Goal: Book appointment/travel/reservation

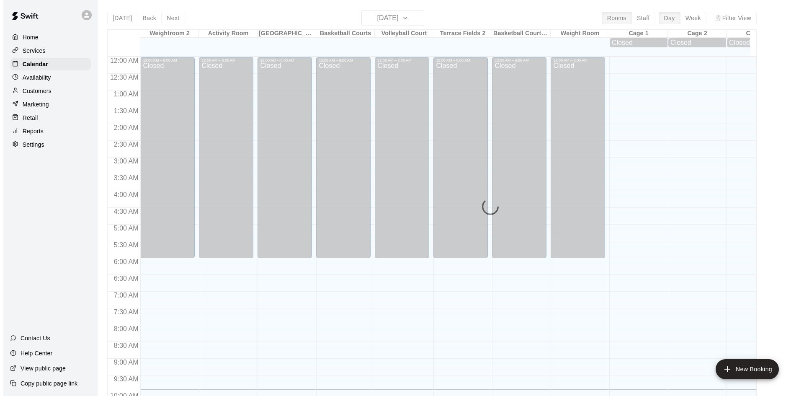
scroll to position [333, 0]
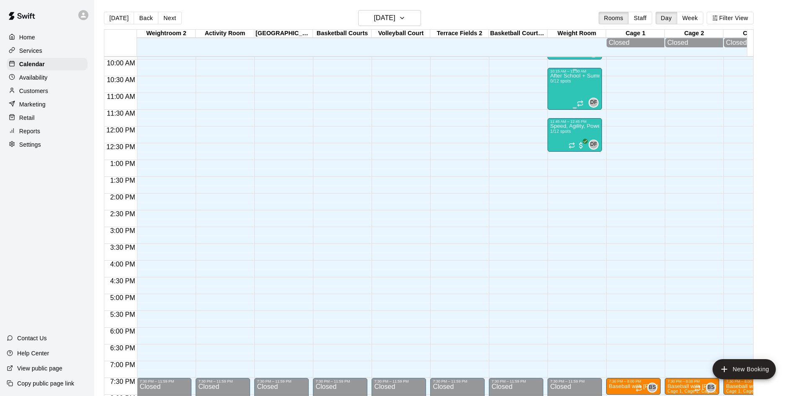
click at [579, 76] on p "After School + Summer Fitness" at bounding box center [574, 76] width 49 height 0
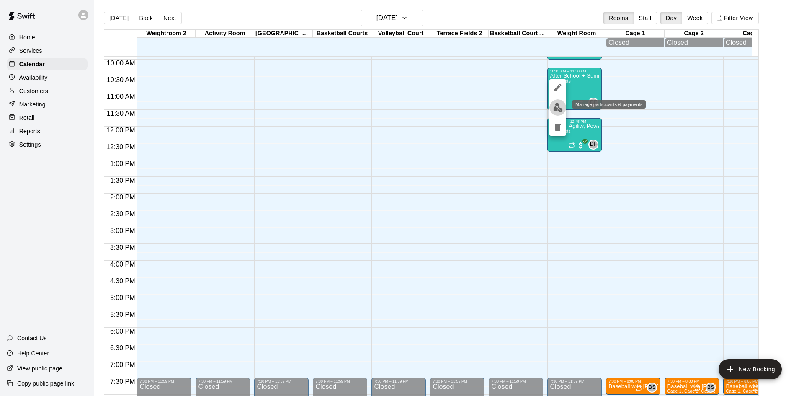
click at [561, 105] on img "edit" at bounding box center [558, 108] width 10 height 10
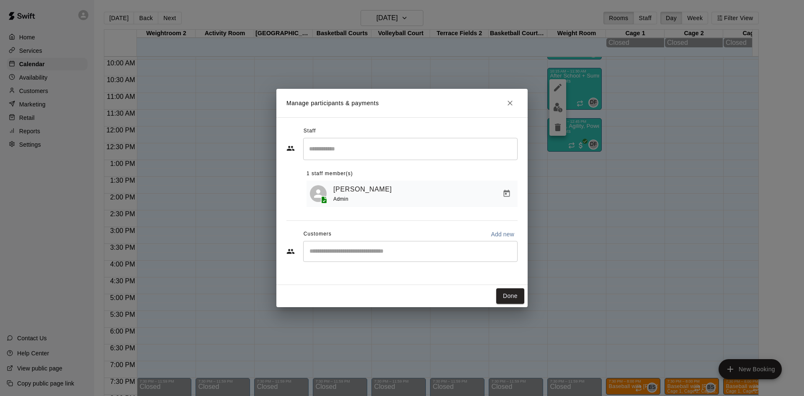
click at [416, 251] on input "Start typing to search customers..." at bounding box center [410, 251] width 207 height 8
type input "******"
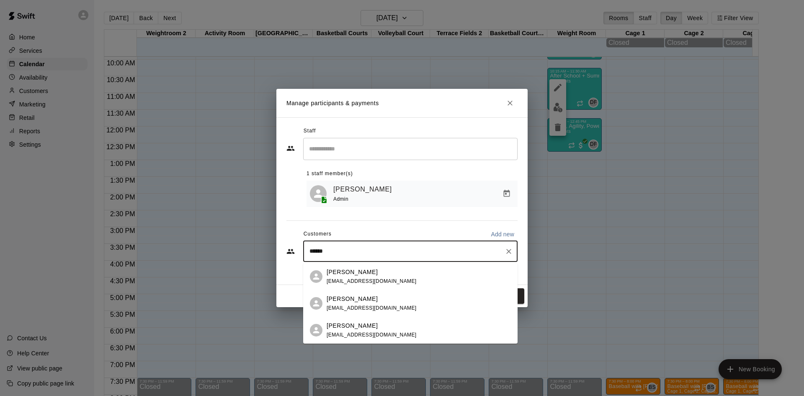
click at [368, 333] on span "[EMAIL_ADDRESS][DOMAIN_NAME]" at bounding box center [372, 335] width 90 height 6
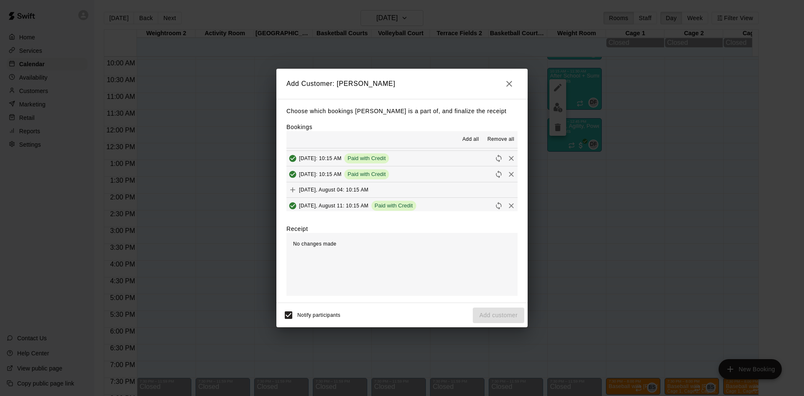
scroll to position [63, 0]
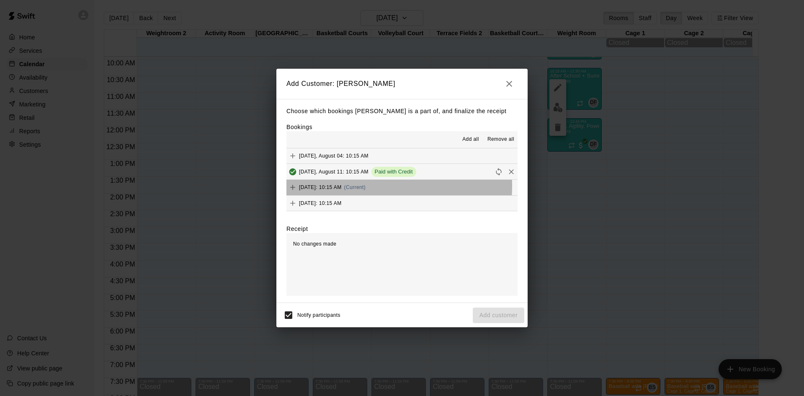
click at [342, 186] on span "[DATE]: 10:15 AM" at bounding box center [320, 187] width 43 height 6
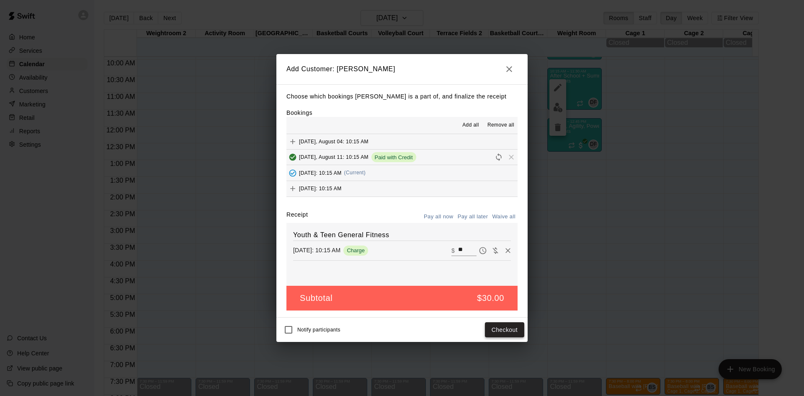
click at [508, 332] on button "Checkout" at bounding box center [504, 329] width 39 height 15
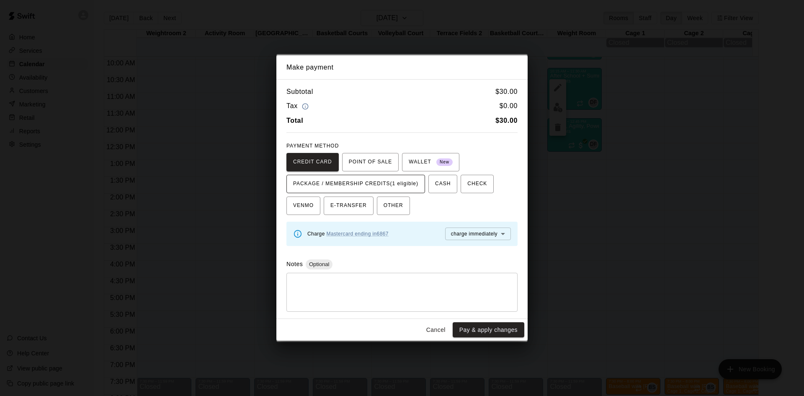
click at [385, 188] on span "PACKAGE / MEMBERSHIP CREDITS (1 eligible)" at bounding box center [355, 183] width 125 height 13
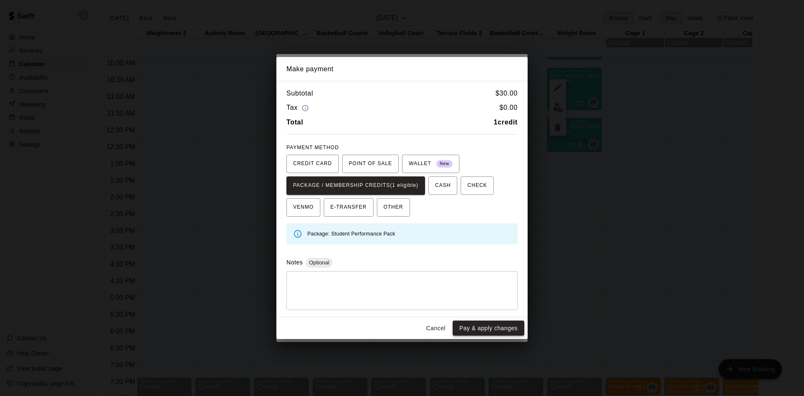
click at [509, 328] on button "Pay & apply changes" at bounding box center [489, 327] width 72 height 15
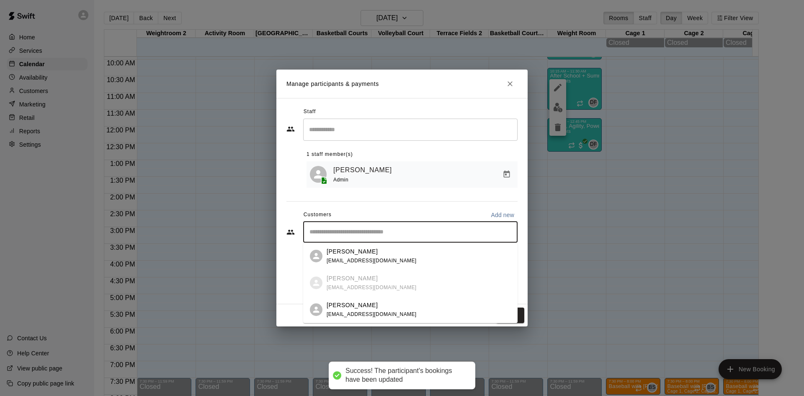
click at [394, 234] on input "Start typing to search customers..." at bounding box center [410, 232] width 207 height 8
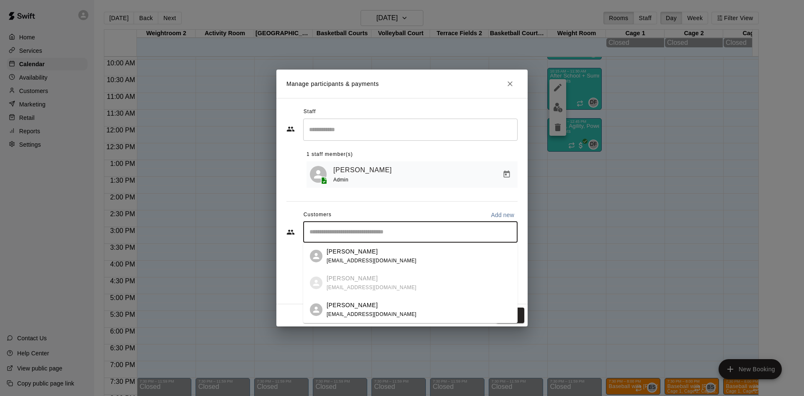
click at [385, 311] on div "[PERSON_NAME] [PERSON_NAME][EMAIL_ADDRESS][DOMAIN_NAME]" at bounding box center [419, 310] width 184 height 18
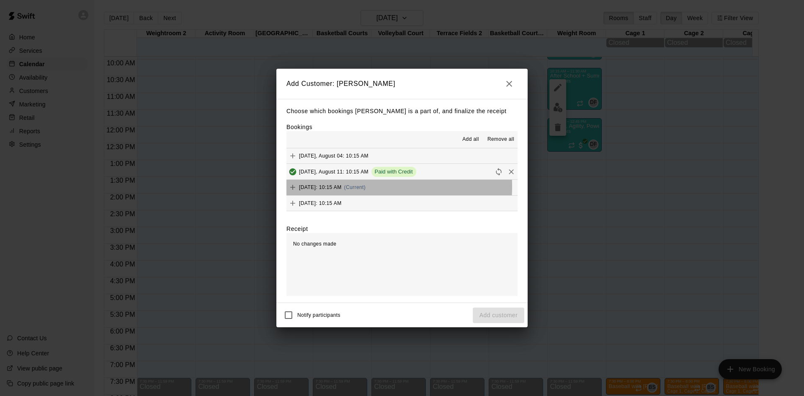
click at [342, 187] on span "[DATE]: 10:15 AM" at bounding box center [320, 187] width 43 height 6
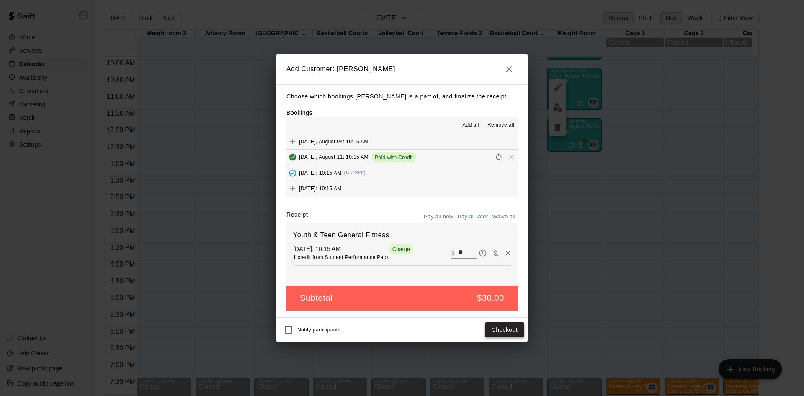
click at [507, 330] on button "Checkout" at bounding box center [504, 329] width 39 height 15
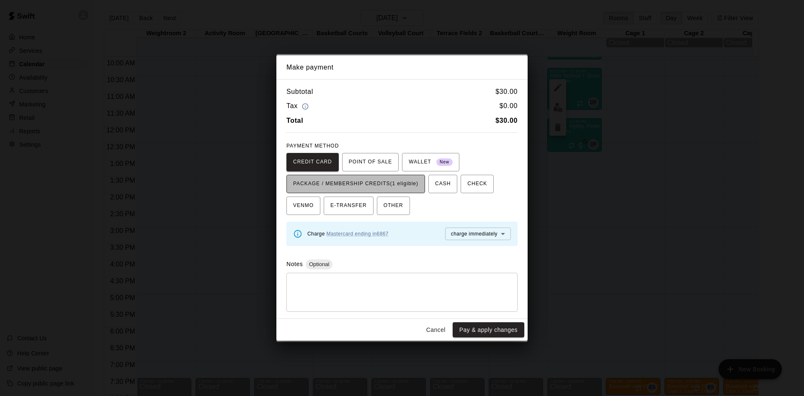
click at [410, 188] on span "PACKAGE / MEMBERSHIP CREDITS (1 eligible)" at bounding box center [355, 183] width 125 height 13
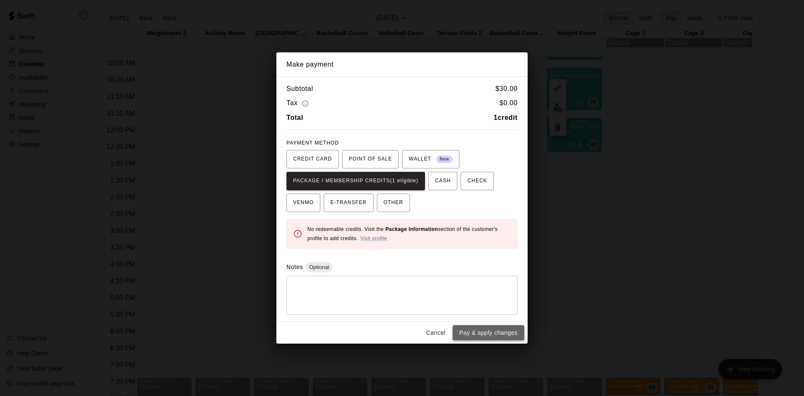
click at [488, 330] on button "Pay & apply changes" at bounding box center [489, 332] width 72 height 15
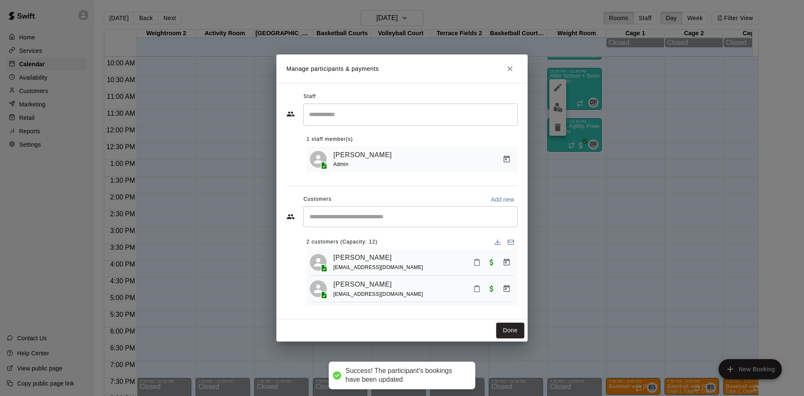
click at [371, 213] on input "Start typing to search customers..." at bounding box center [410, 216] width 207 height 8
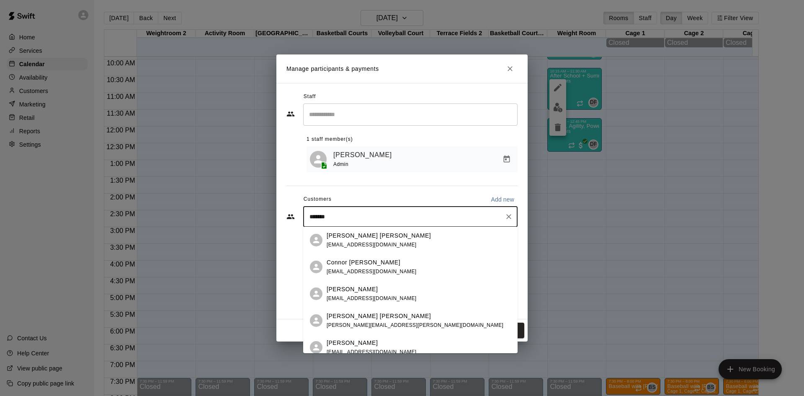
type input "********"
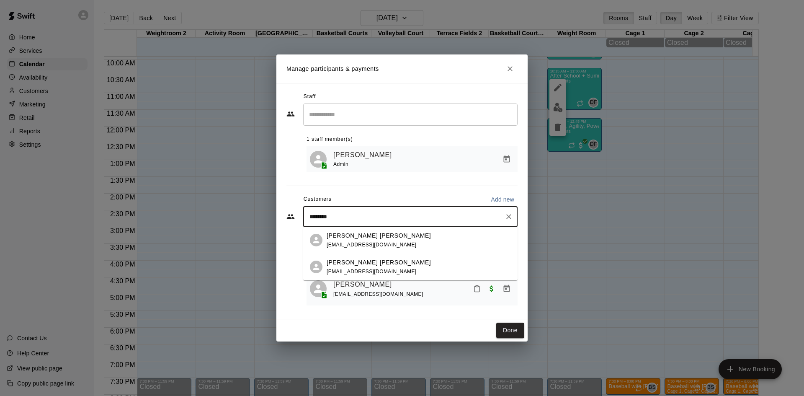
click at [372, 265] on div "[PERSON_NAME] [PERSON_NAME]" at bounding box center [379, 262] width 104 height 9
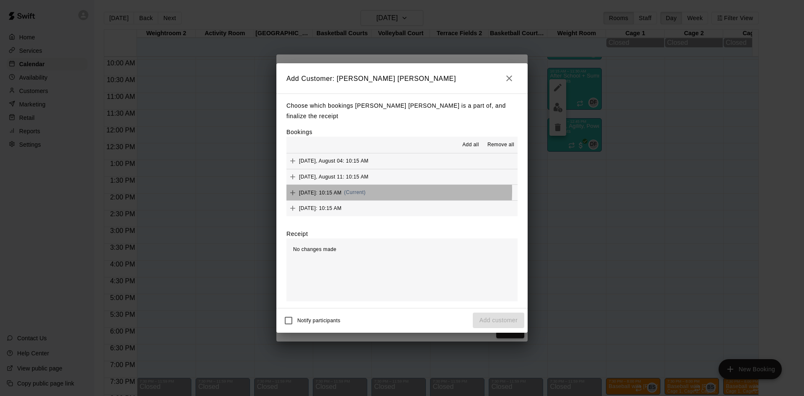
click at [342, 189] on span "[DATE]: 10:15 AM" at bounding box center [320, 192] width 43 height 6
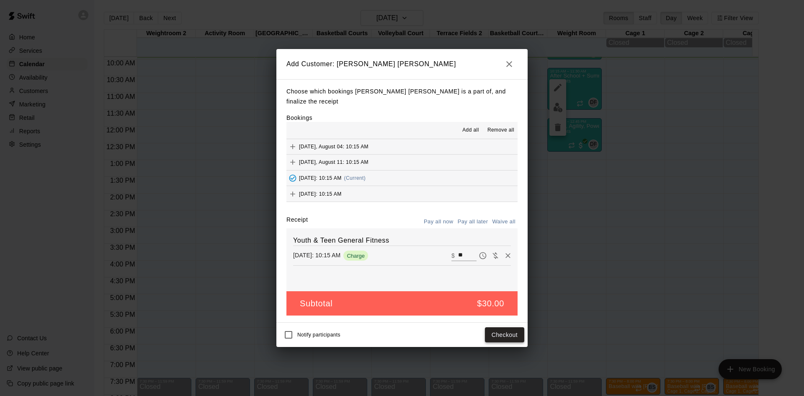
click at [503, 331] on button "Checkout" at bounding box center [504, 334] width 39 height 15
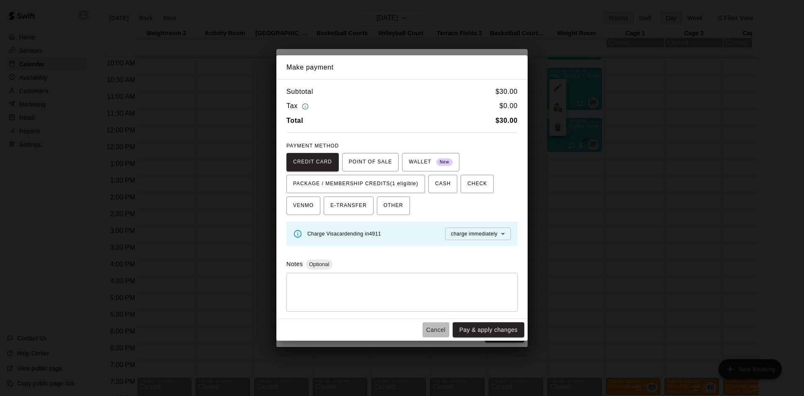
click at [441, 329] on button "Cancel" at bounding box center [436, 329] width 27 height 15
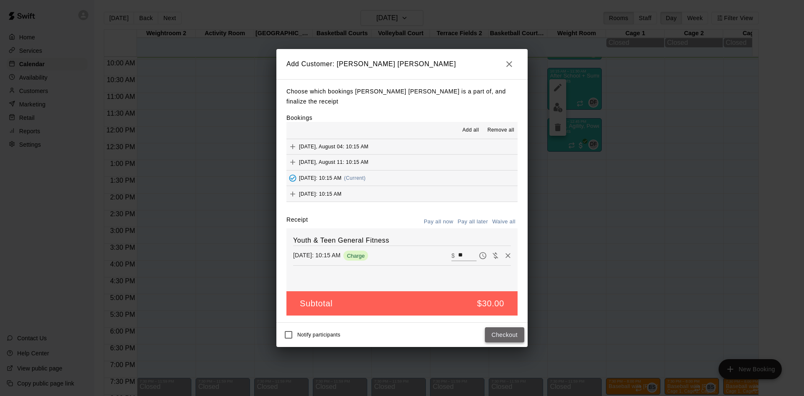
click at [501, 328] on button "Checkout" at bounding box center [504, 334] width 39 height 15
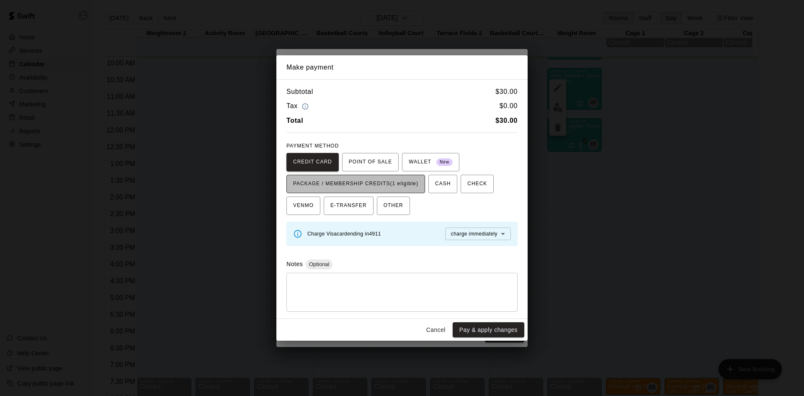
click at [393, 176] on button "PACKAGE / MEMBERSHIP CREDITS (1 eligible)" at bounding box center [355, 184] width 139 height 18
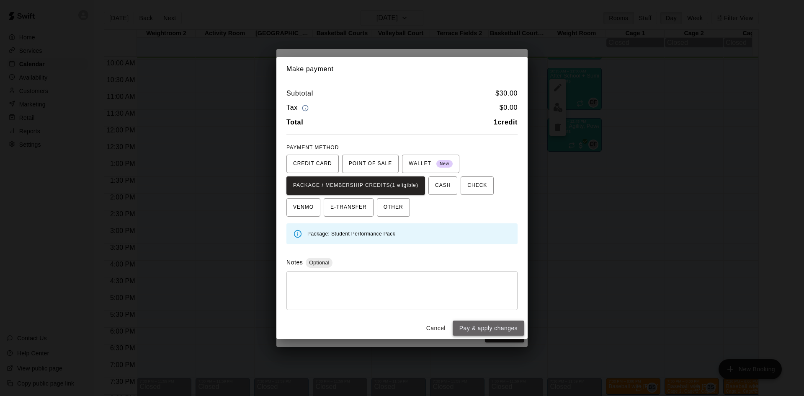
click at [509, 331] on button "Pay & apply changes" at bounding box center [489, 327] width 72 height 15
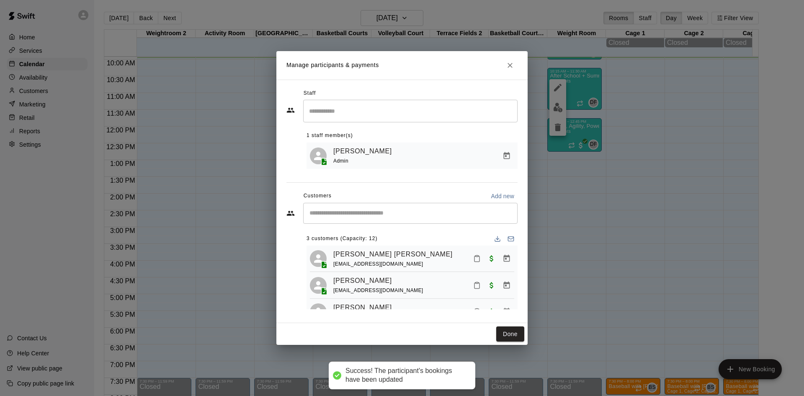
click at [370, 217] on input "Start typing to search customers..." at bounding box center [410, 213] width 207 height 8
type input "*****"
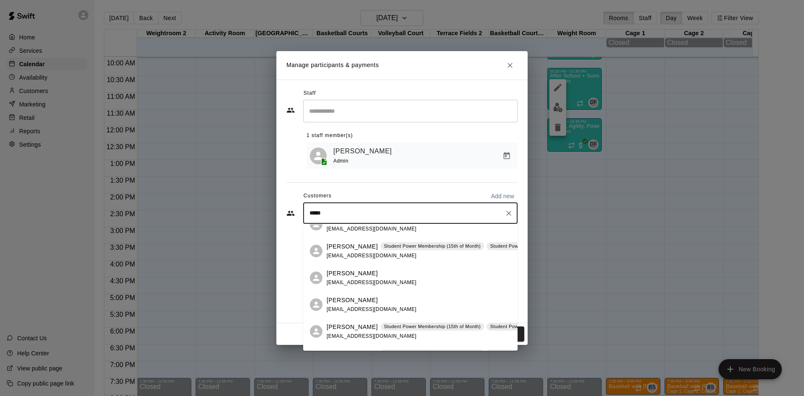
scroll to position [42, 0]
click at [369, 305] on span "[EMAIL_ADDRESS][DOMAIN_NAME]" at bounding box center [372, 308] width 90 height 6
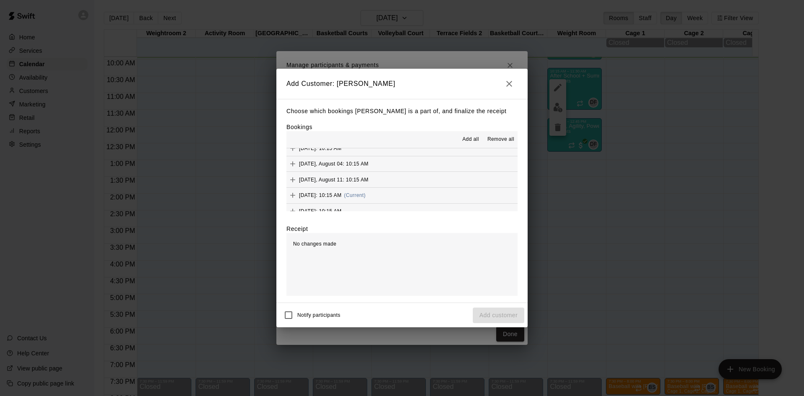
scroll to position [63, 0]
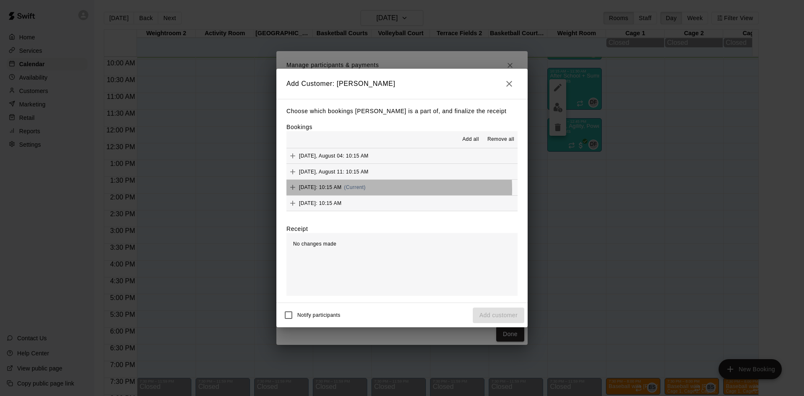
click at [342, 190] on span "[DATE]: 10:15 AM" at bounding box center [320, 187] width 43 height 6
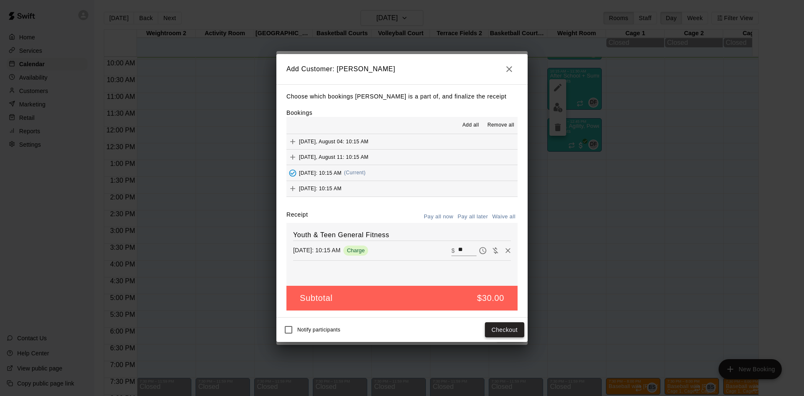
click at [514, 328] on button "Checkout" at bounding box center [504, 329] width 39 height 15
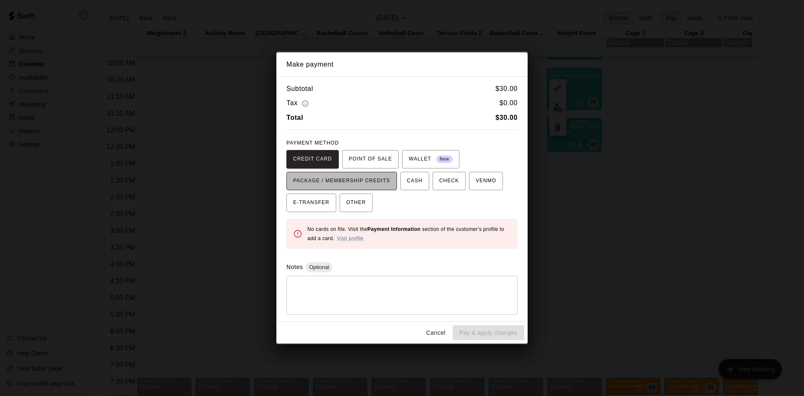
click at [351, 176] on span "PACKAGE / MEMBERSHIP CREDITS" at bounding box center [341, 180] width 97 height 13
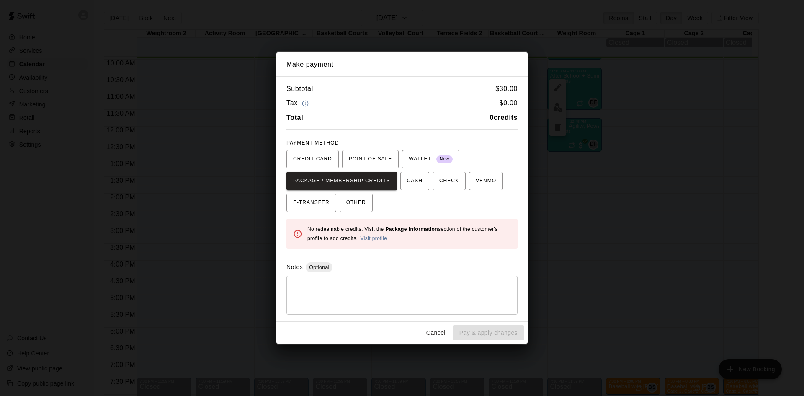
click at [430, 326] on button "Cancel" at bounding box center [436, 332] width 27 height 15
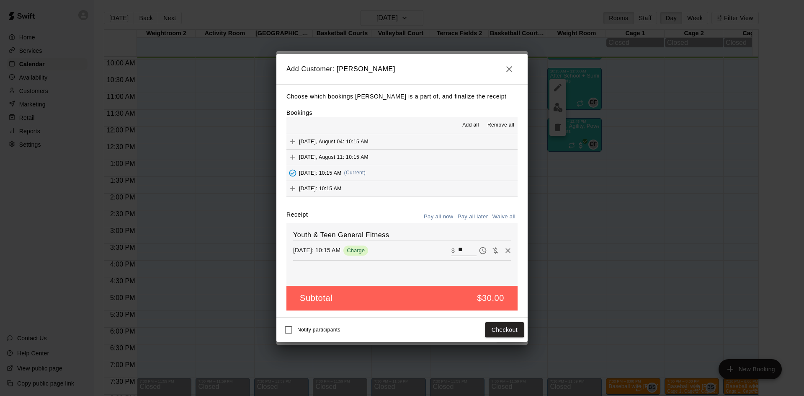
click at [509, 69] on icon "button" at bounding box center [509, 69] width 6 height 6
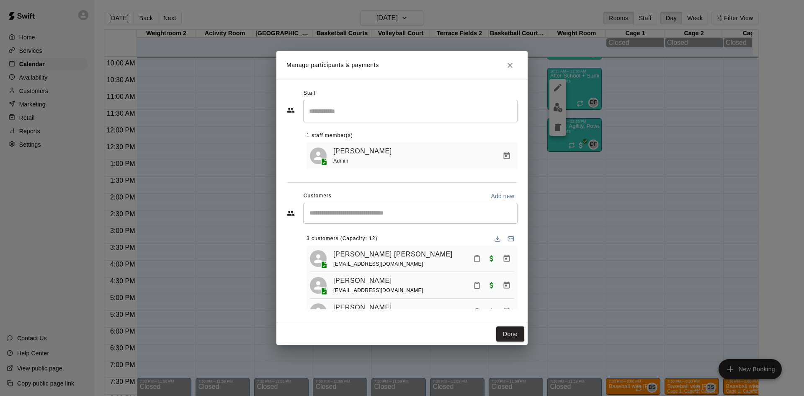
click at [380, 218] on div "​" at bounding box center [410, 213] width 214 height 21
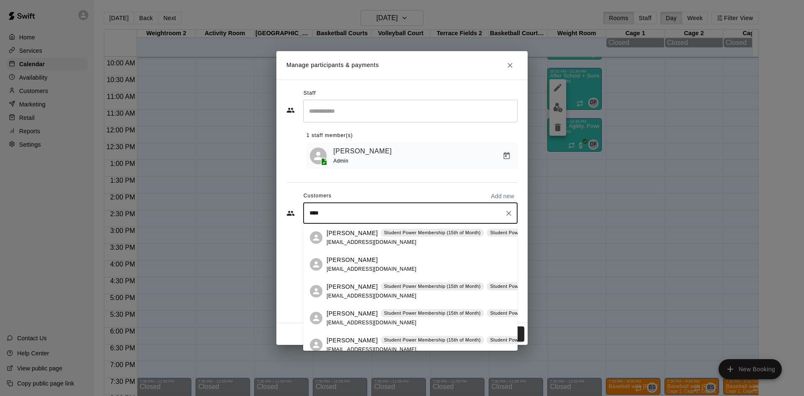
type input "*****"
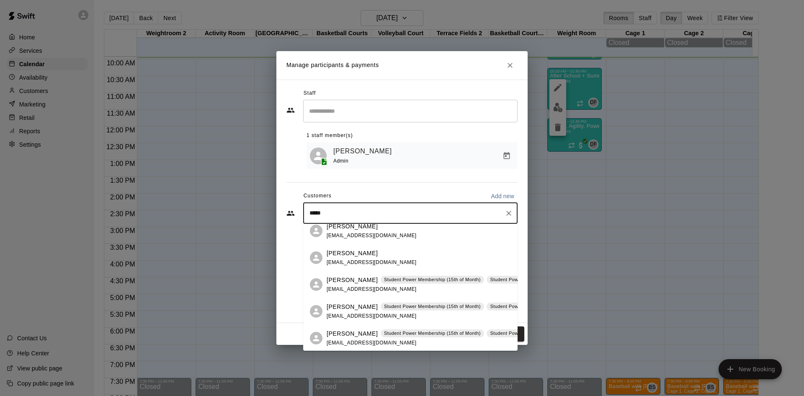
scroll to position [88, 0]
click at [350, 312] on span "[EMAIL_ADDRESS][DOMAIN_NAME]" at bounding box center [372, 315] width 90 height 6
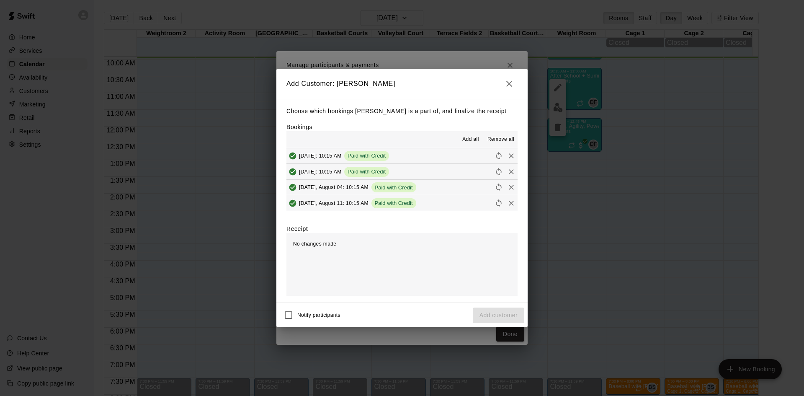
scroll to position [63, 0]
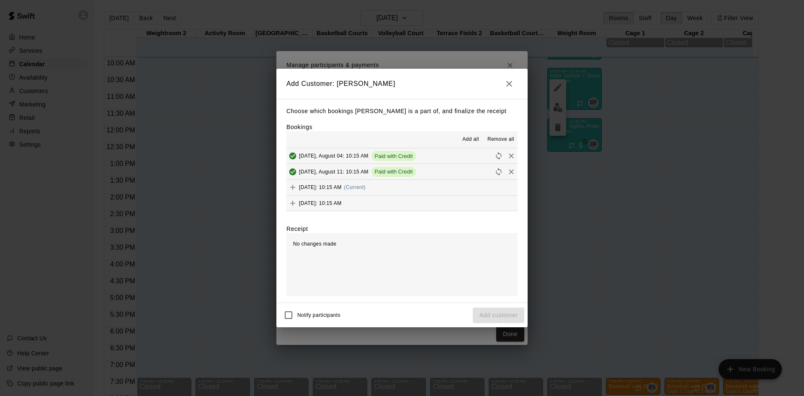
click at [342, 186] on span "[DATE]: 10:15 AM" at bounding box center [320, 187] width 43 height 6
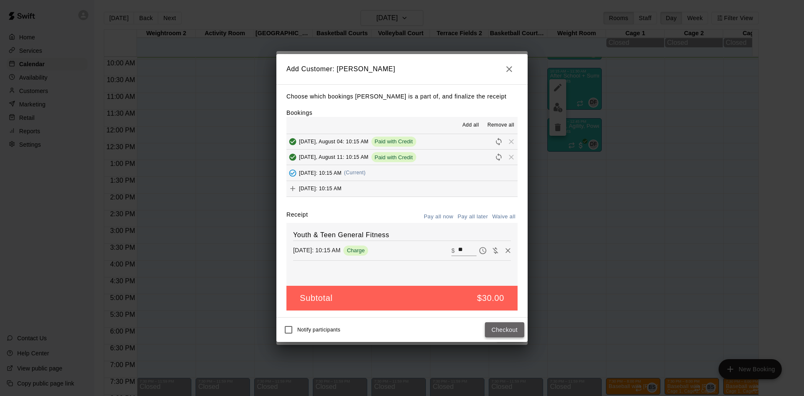
click at [496, 324] on button "Checkout" at bounding box center [504, 329] width 39 height 15
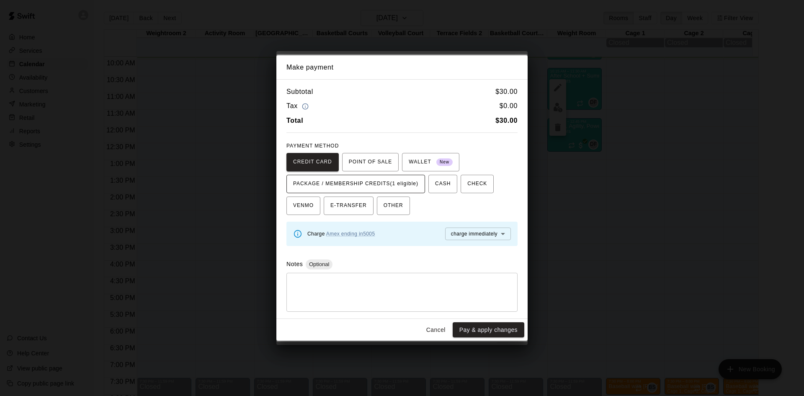
click at [367, 181] on span "PACKAGE / MEMBERSHIP CREDITS (1 eligible)" at bounding box center [355, 183] width 125 height 13
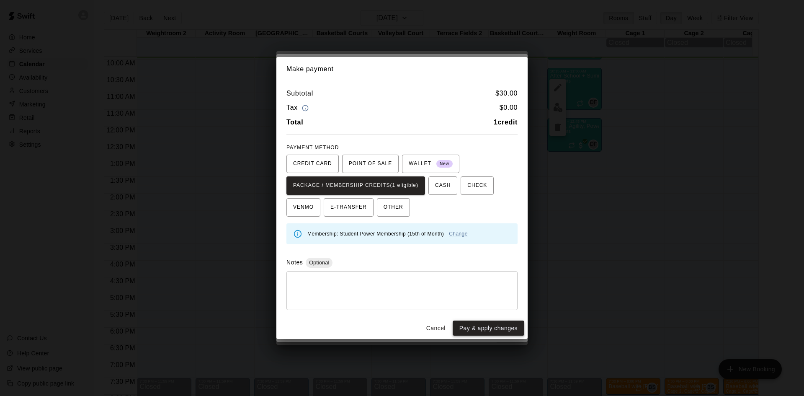
click at [493, 326] on button "Pay & apply changes" at bounding box center [489, 327] width 72 height 15
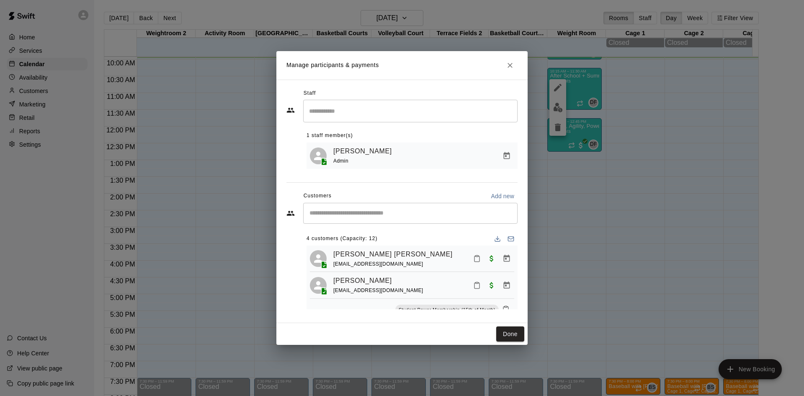
click at [401, 207] on div "​" at bounding box center [410, 213] width 214 height 21
type input "********"
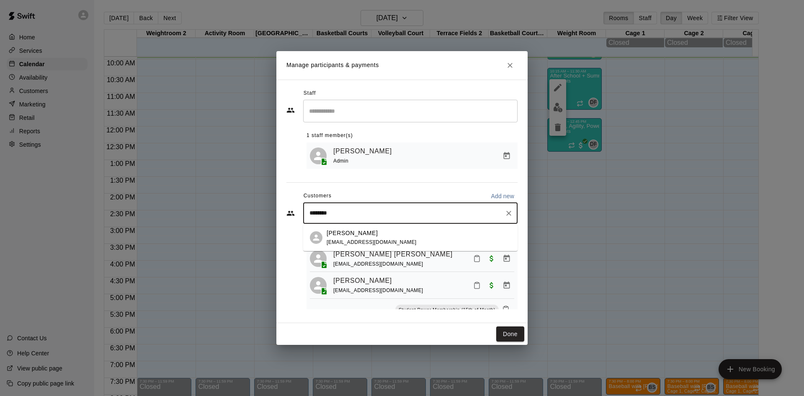
click at [375, 235] on div "[PERSON_NAME] [EMAIL_ADDRESS][DOMAIN_NAME]" at bounding box center [419, 238] width 184 height 18
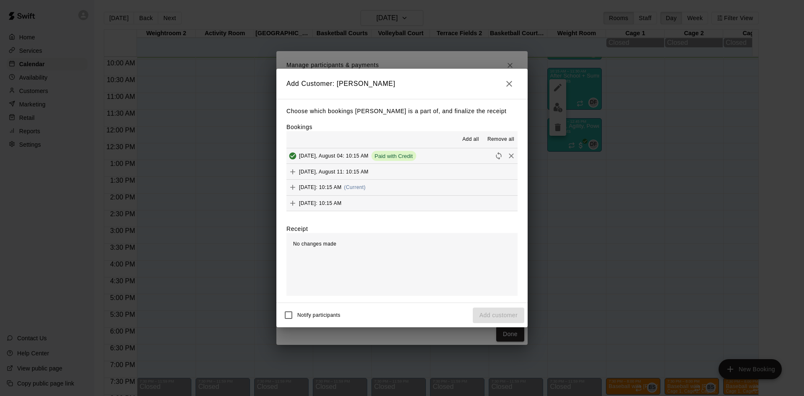
click at [342, 189] on span "[DATE]: 10:15 AM" at bounding box center [320, 187] width 43 height 6
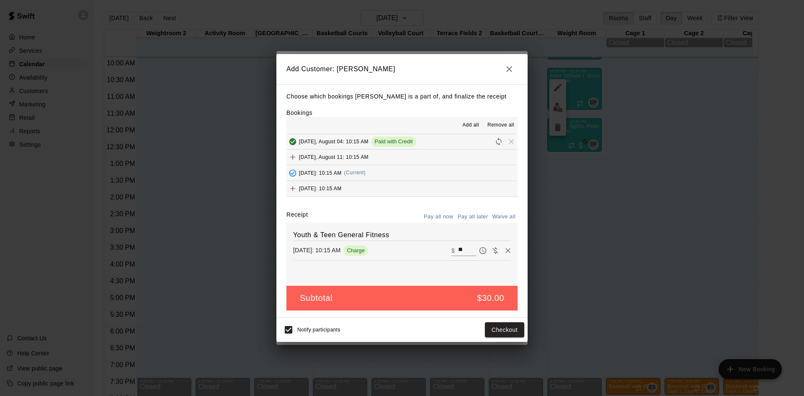
click at [461, 218] on button "Pay all later" at bounding box center [473, 216] width 35 height 13
click at [508, 329] on button "Add customer" at bounding box center [499, 329] width 52 height 15
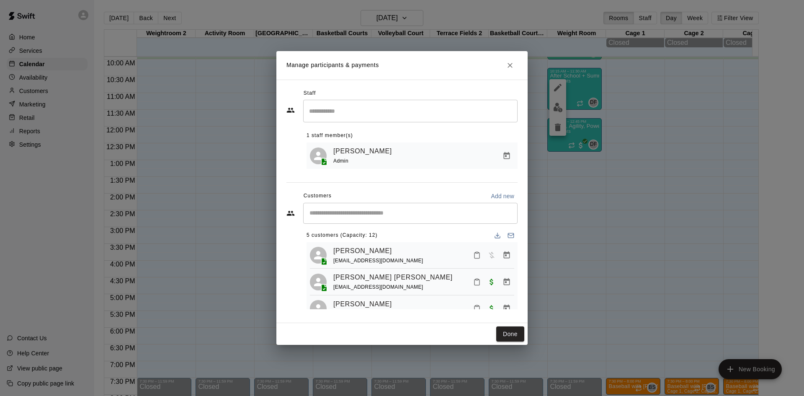
scroll to position [0, 0]
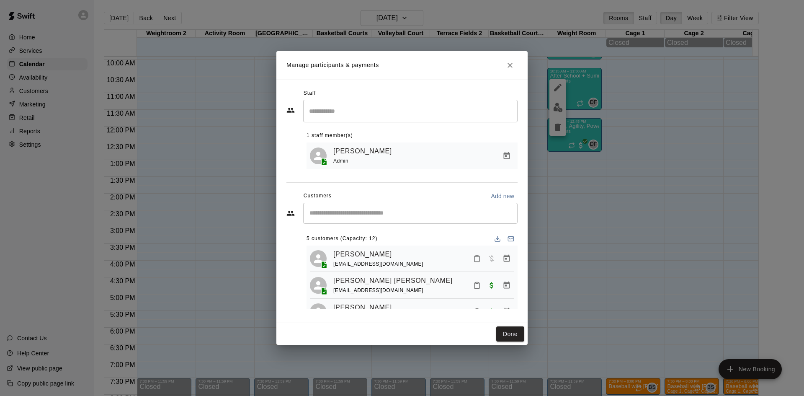
click at [378, 215] on input "Start typing to search customers..." at bounding box center [410, 213] width 207 height 8
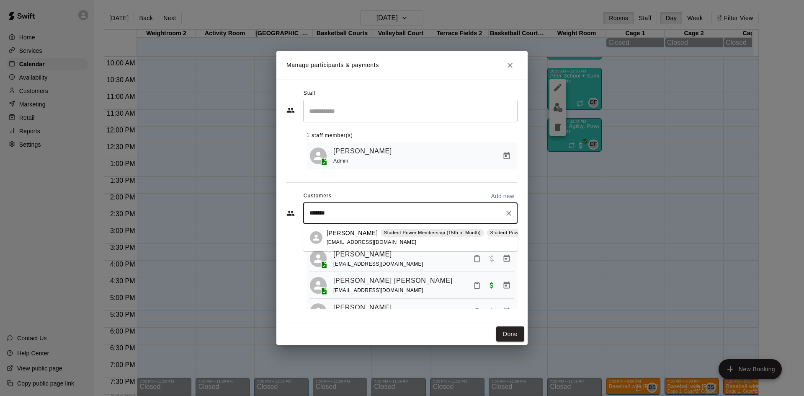
type input "********"
click at [384, 230] on p "Student Power Membership (15th of Month)" at bounding box center [432, 232] width 97 height 7
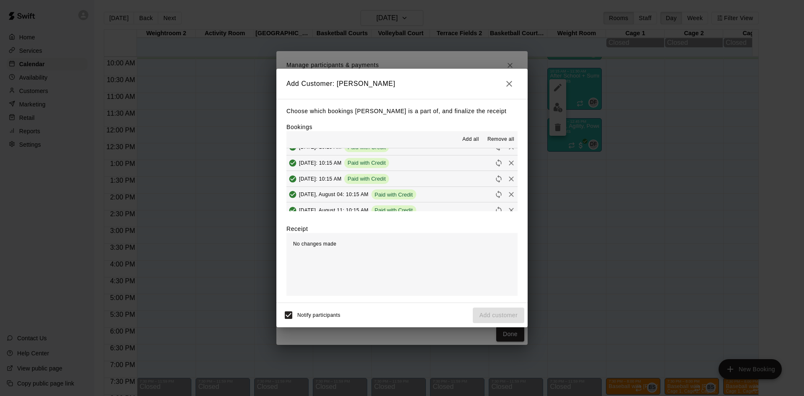
scroll to position [63, 0]
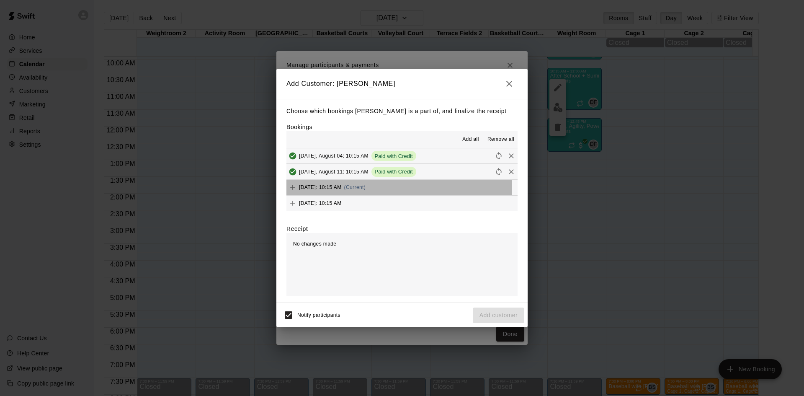
click at [342, 188] on span "[DATE]: 10:15 AM" at bounding box center [320, 187] width 43 height 6
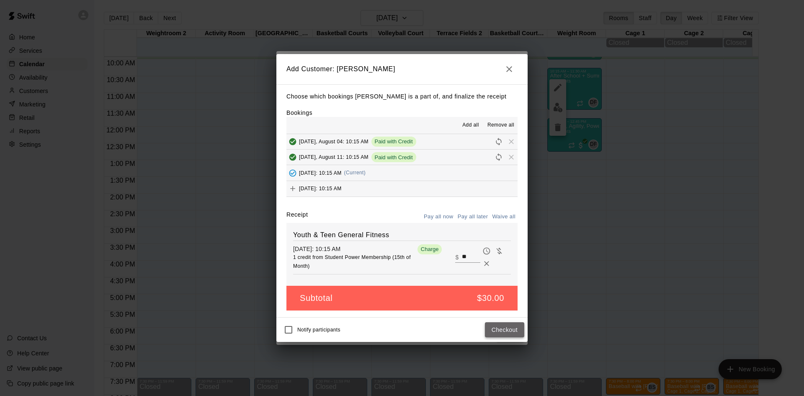
click at [509, 334] on button "Checkout" at bounding box center [504, 329] width 39 height 15
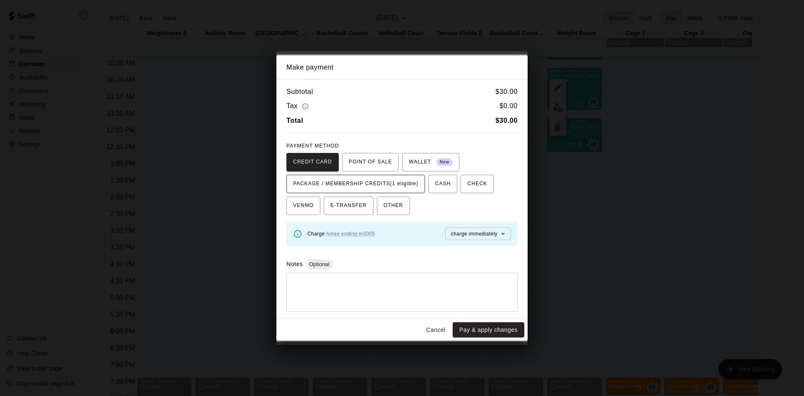
click at [385, 178] on span "PACKAGE / MEMBERSHIP CREDITS (1 eligible)" at bounding box center [355, 183] width 125 height 13
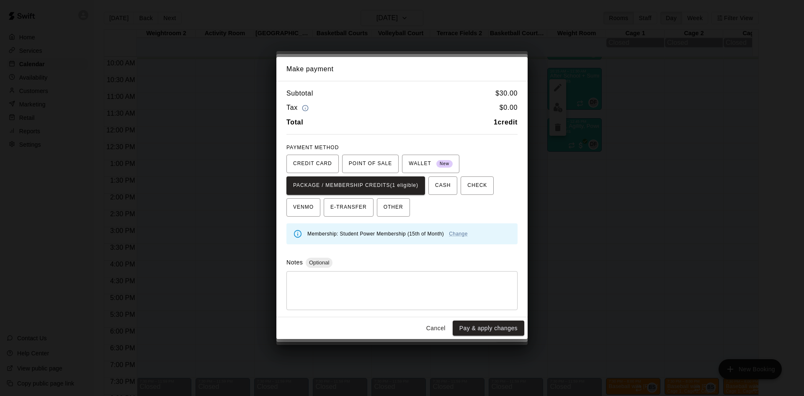
click at [500, 337] on div "Cancel Pay & apply changes" at bounding box center [401, 328] width 251 height 22
click at [502, 326] on button "Pay & apply changes" at bounding box center [489, 327] width 72 height 15
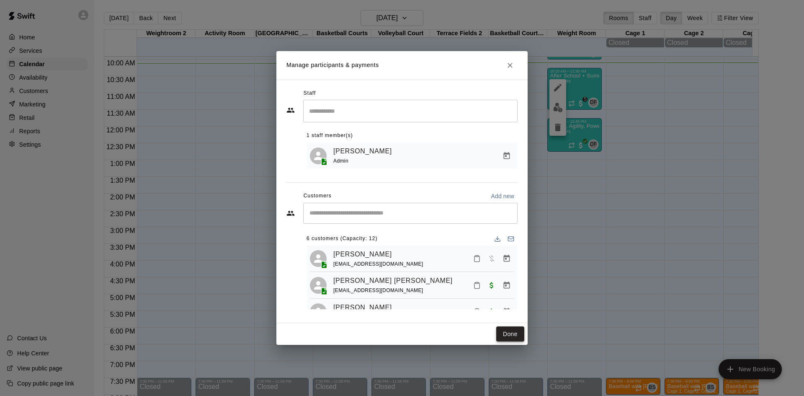
drag, startPoint x: 502, startPoint y: 326, endPoint x: 509, endPoint y: 340, distance: 15.7
click at [503, 325] on div "Done" at bounding box center [401, 334] width 251 height 22
drag, startPoint x: 509, startPoint y: 340, endPoint x: 395, endPoint y: 237, distance: 153.6
click at [395, 237] on div "6 customers (Capacity: 12)" at bounding box center [412, 238] width 211 height 13
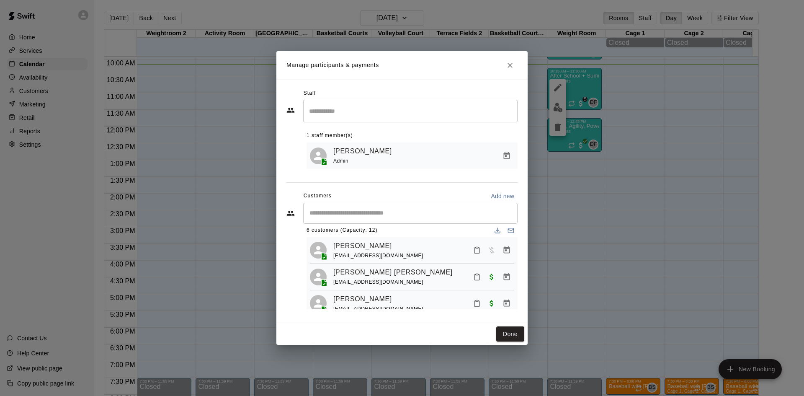
scroll to position [0, 0]
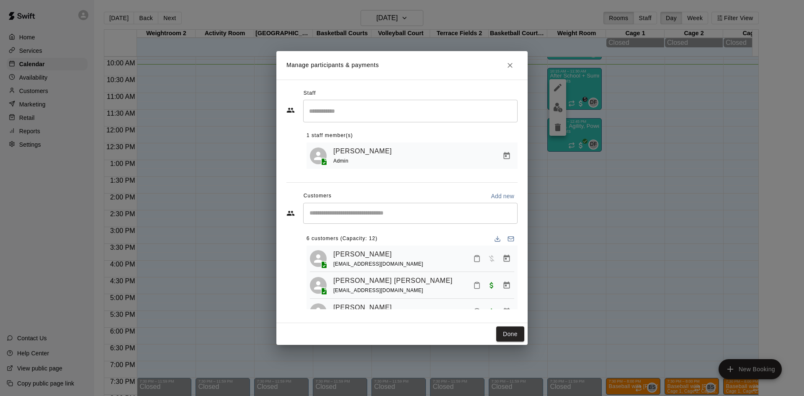
click at [358, 209] on input "Start typing to search customers..." at bounding box center [410, 213] width 207 height 8
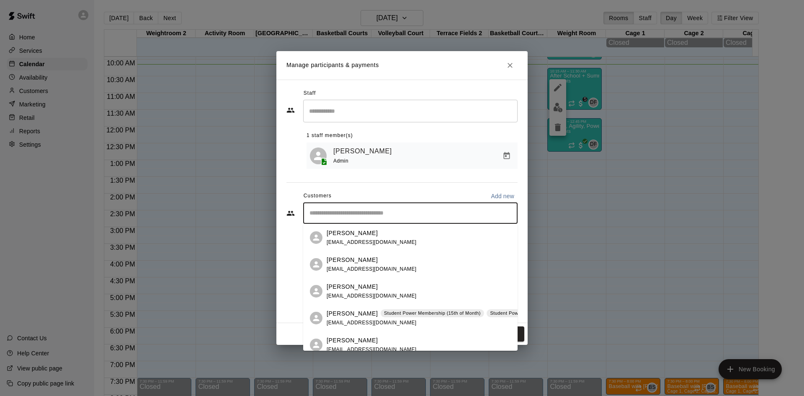
click at [403, 192] on div "Customers Add new" at bounding box center [401, 195] width 231 height 13
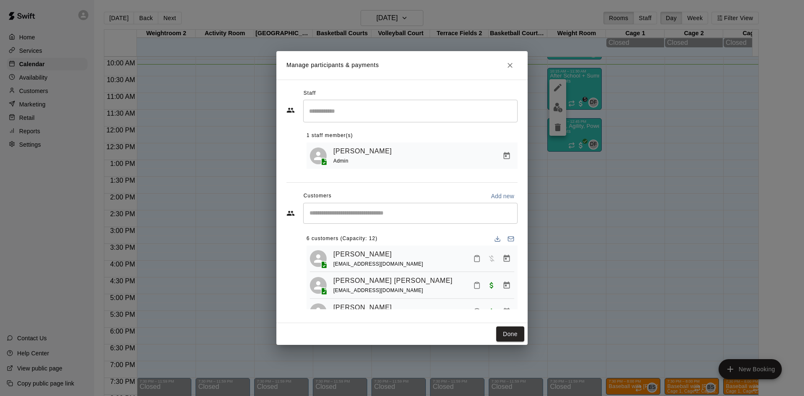
click at [387, 217] on input "Start typing to search customers..." at bounding box center [410, 213] width 207 height 8
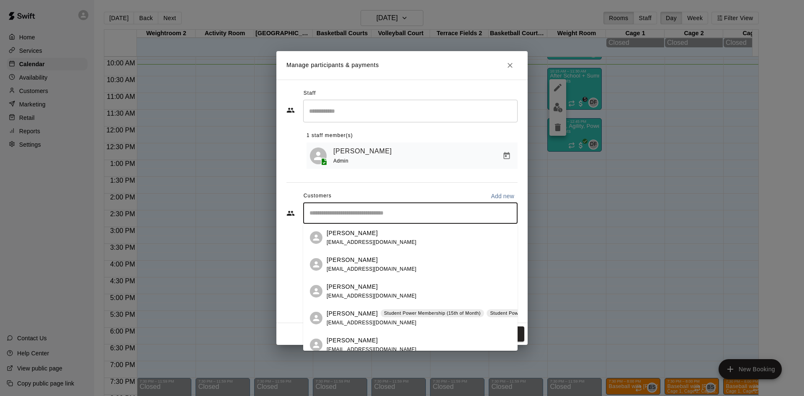
click at [395, 190] on div "Customers Add new" at bounding box center [401, 195] width 231 height 13
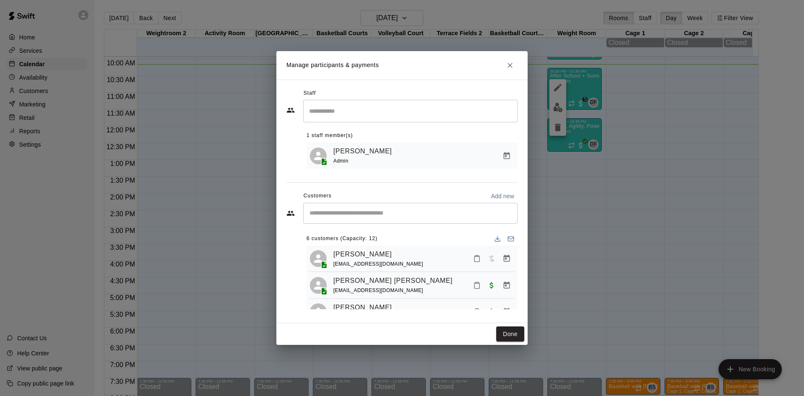
scroll to position [154, 0]
